Goal: Task Accomplishment & Management: Complete application form

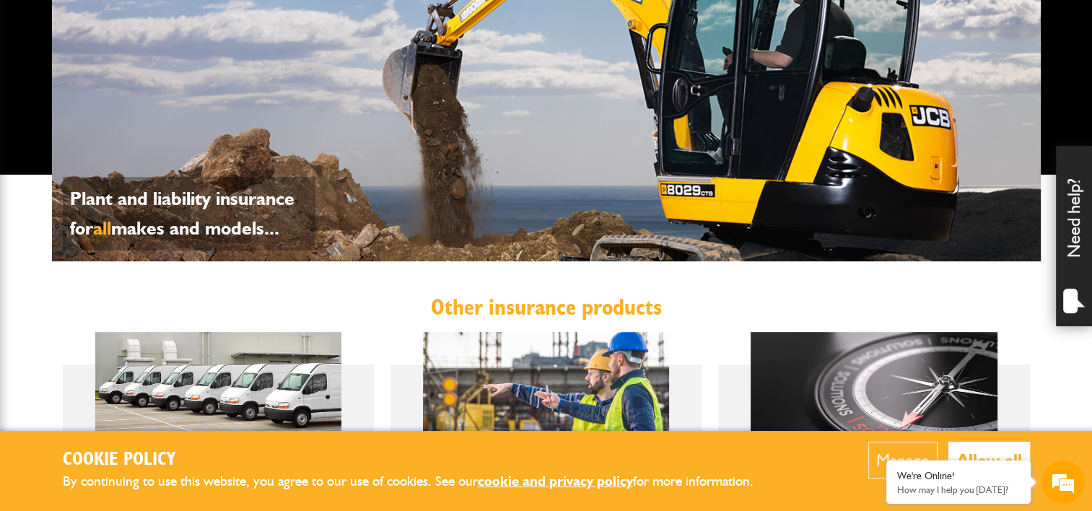
scroll to position [947, 0]
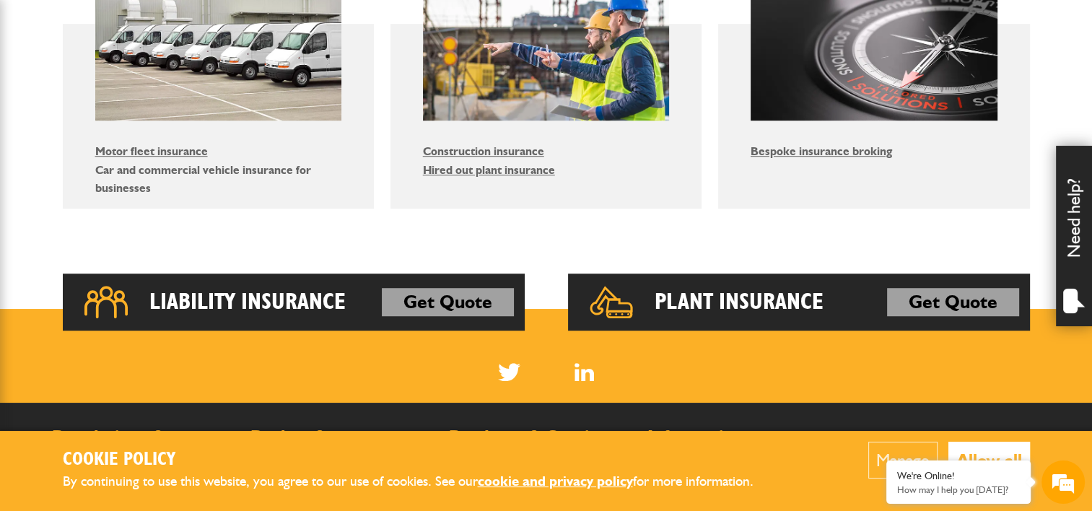
click at [148, 173] on link "Car and commercial vehicle insurance for businesses" at bounding box center [203, 179] width 216 height 32
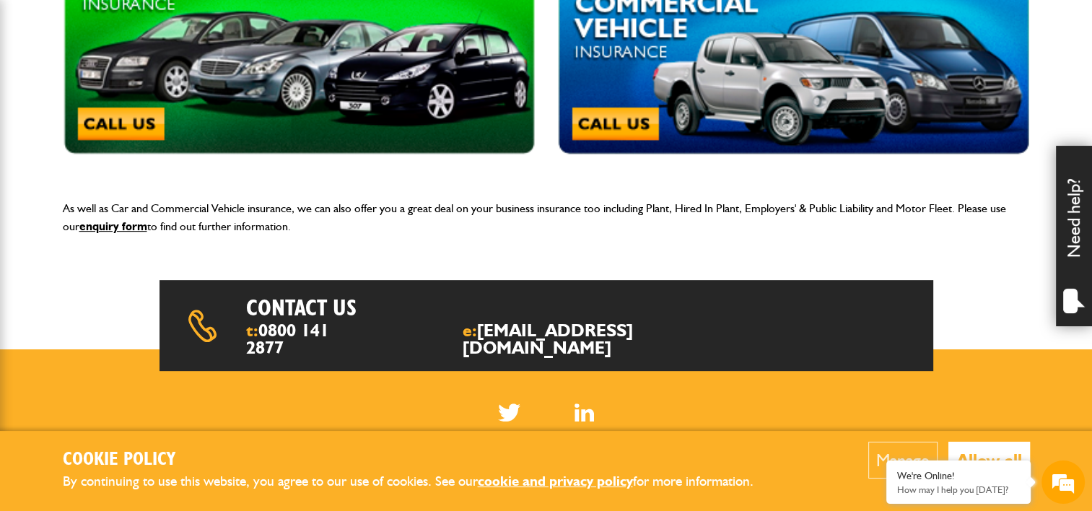
scroll to position [531, 0]
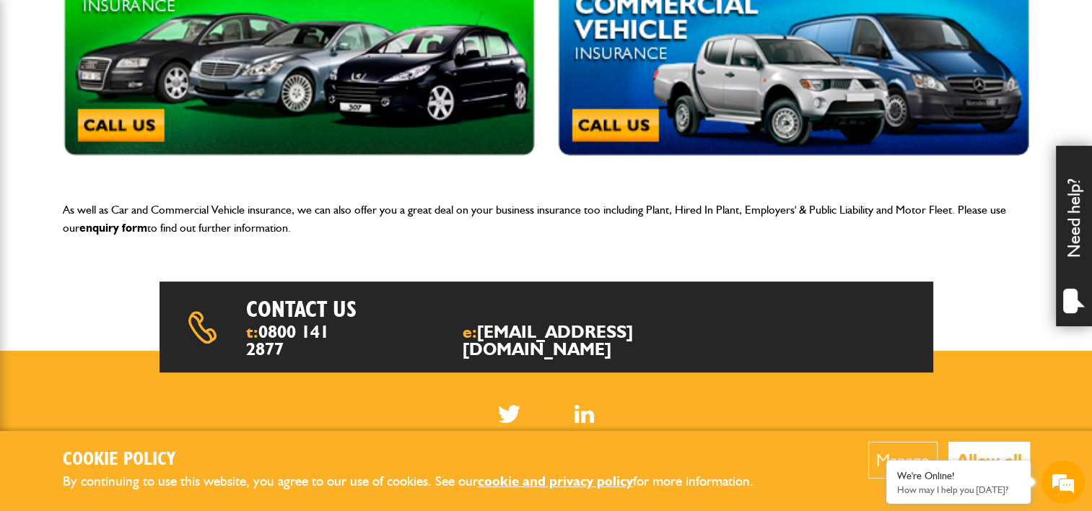
click at [118, 225] on link "enquiry form" at bounding box center [113, 228] width 68 height 14
